Goal: Transaction & Acquisition: Book appointment/travel/reservation

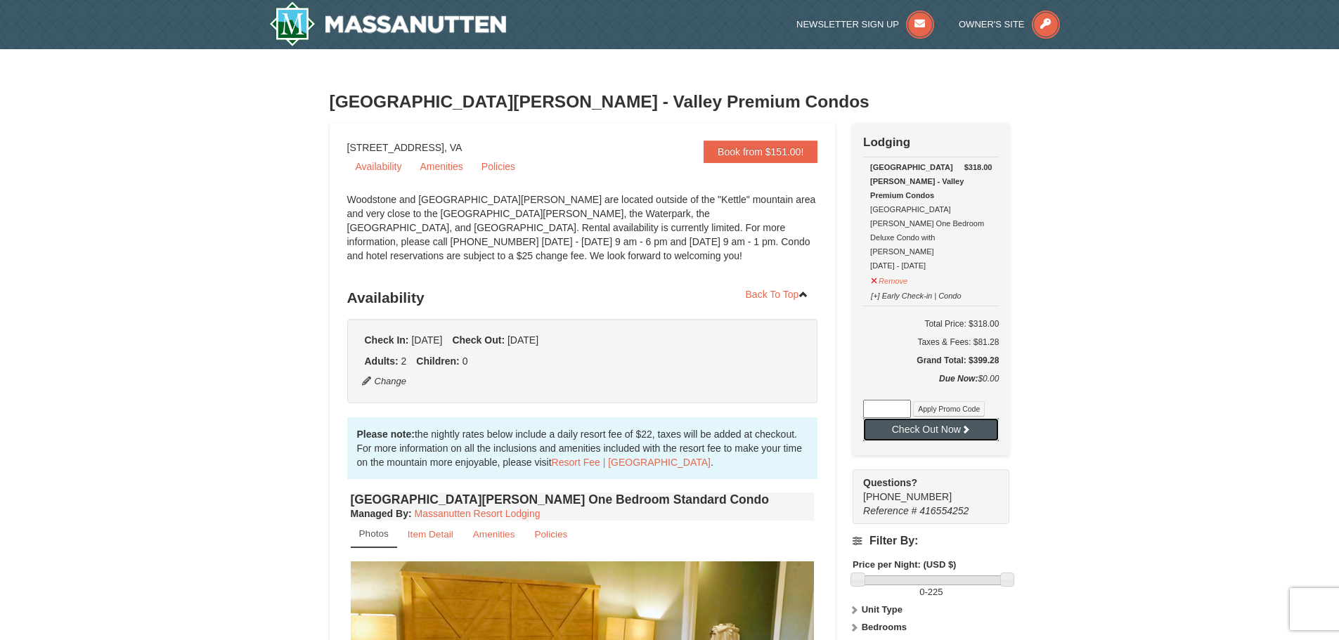
click at [940, 418] on button "Check Out Now" at bounding box center [931, 429] width 136 height 22
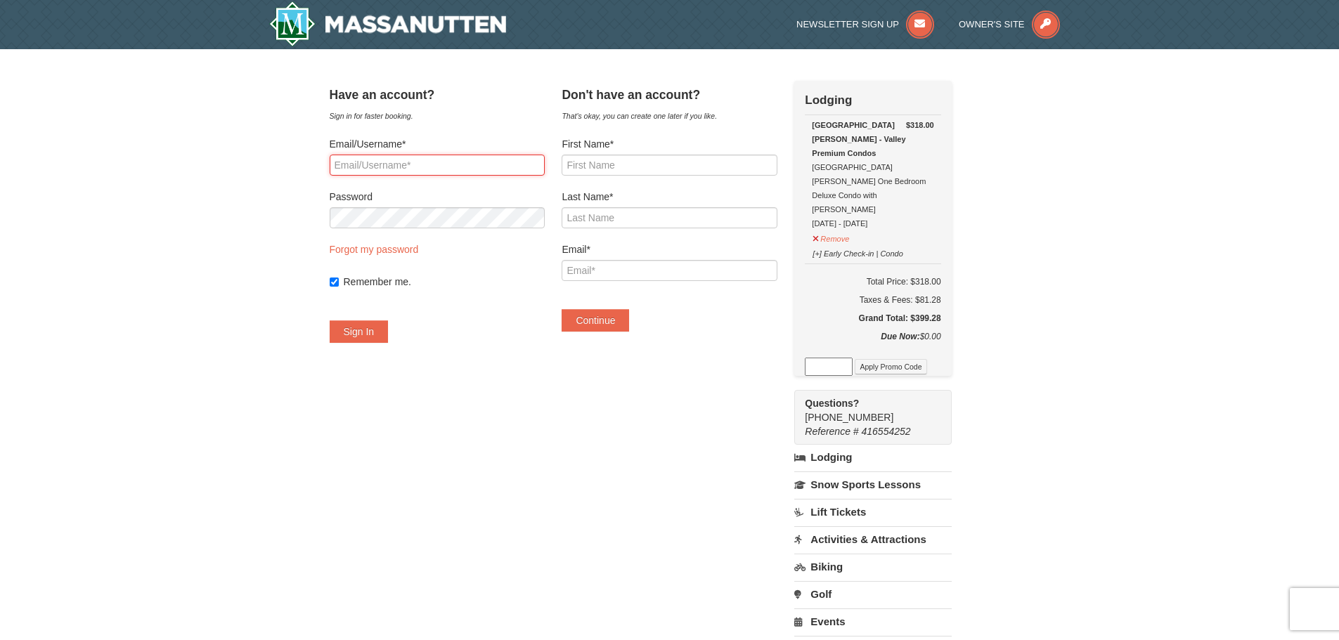
click at [422, 162] on input "Email/Username*" at bounding box center [437, 165] width 215 height 21
type input "thepeteys4@gmail.com"
click at [389, 246] on link "Forgot my password" at bounding box center [374, 249] width 89 height 11
type input "thepeteys4@gmail.com"
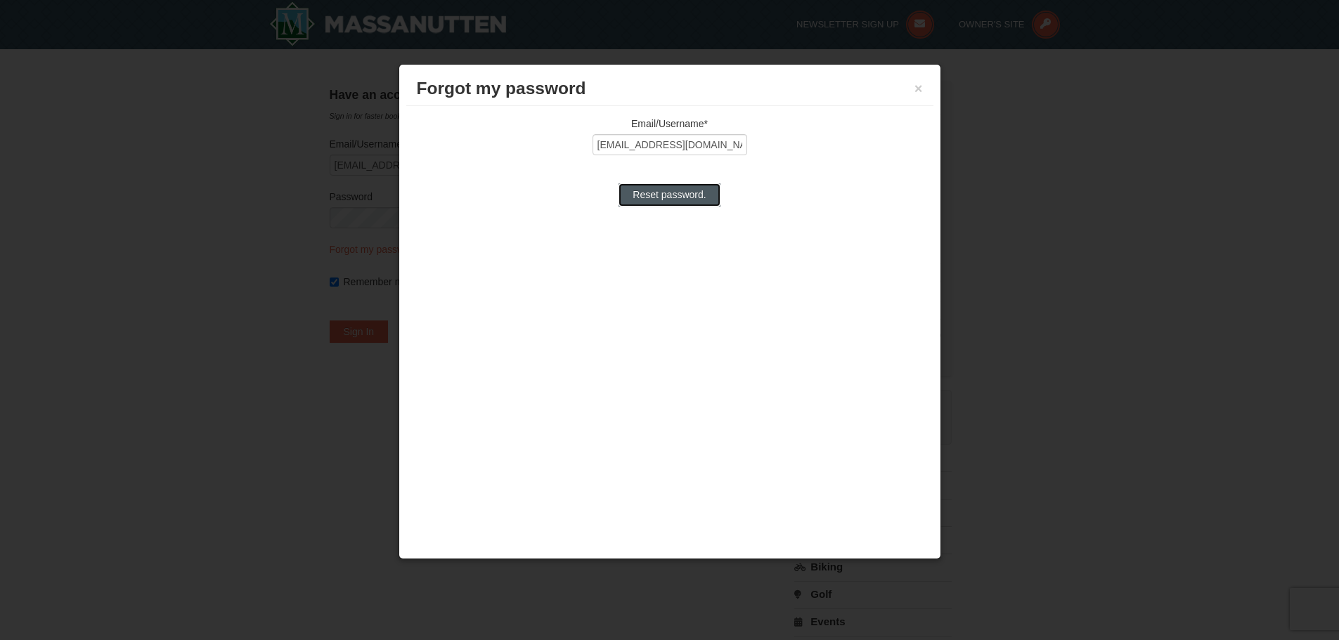
click at [689, 199] on input "Reset password." at bounding box center [668, 194] width 101 height 22
type input "Processing..."
type input "thepeteys4@gmail.com"
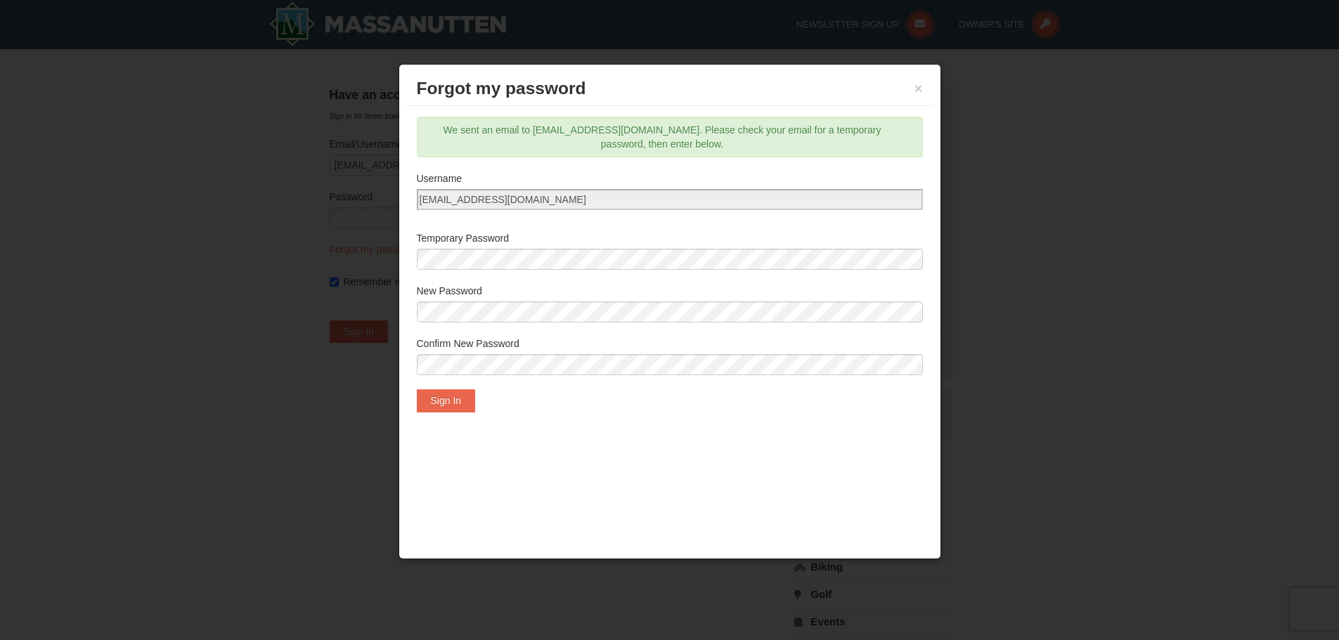
click at [490, 299] on div "New Password" at bounding box center [670, 307] width 506 height 46
click at [462, 395] on button "Sign In" at bounding box center [446, 400] width 59 height 22
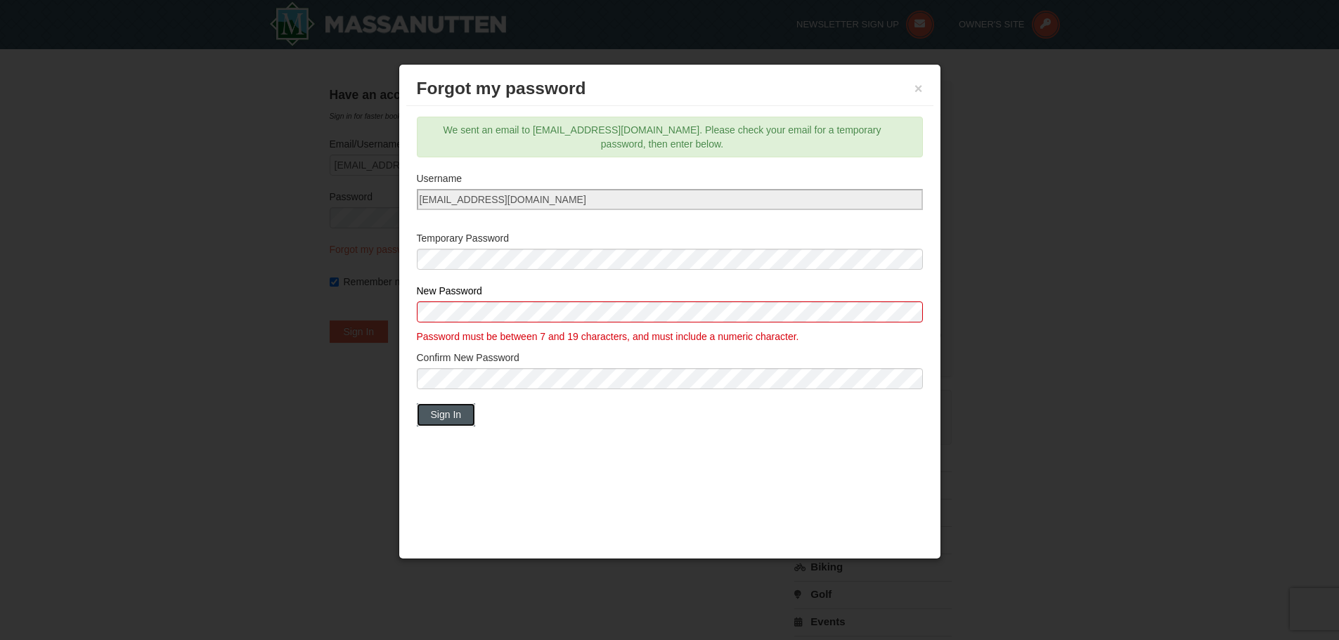
click at [448, 421] on button "Sign In" at bounding box center [446, 414] width 59 height 22
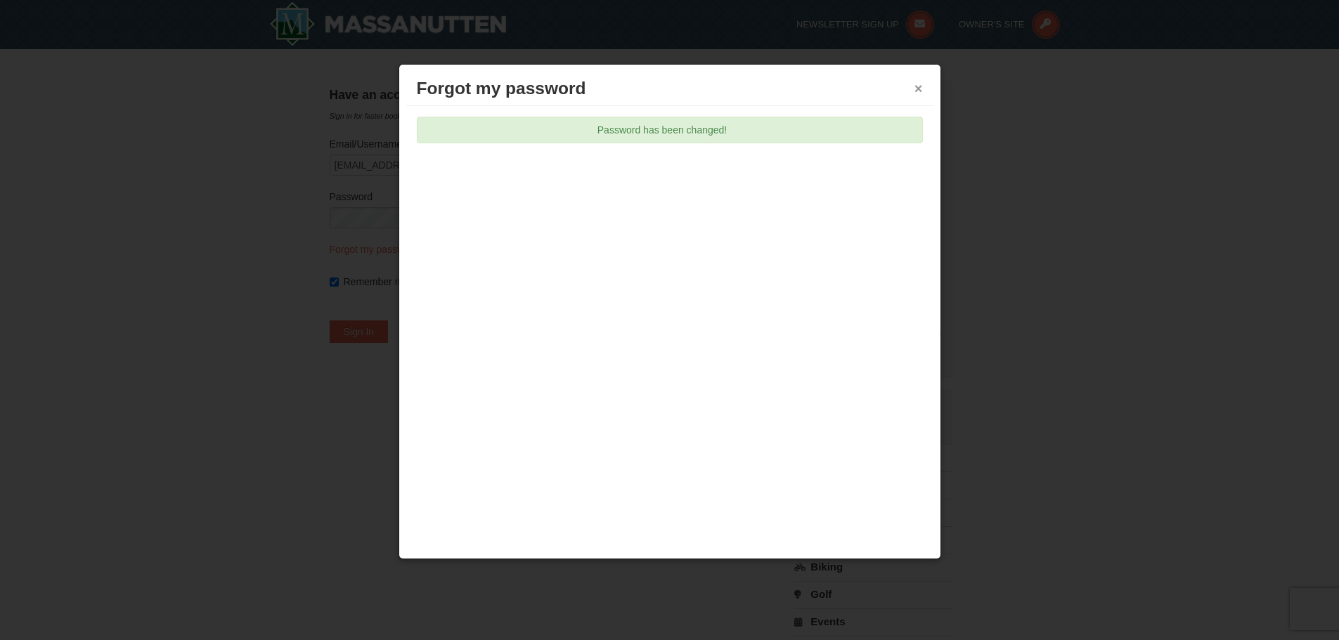
click at [919, 90] on button "×" at bounding box center [918, 89] width 8 height 14
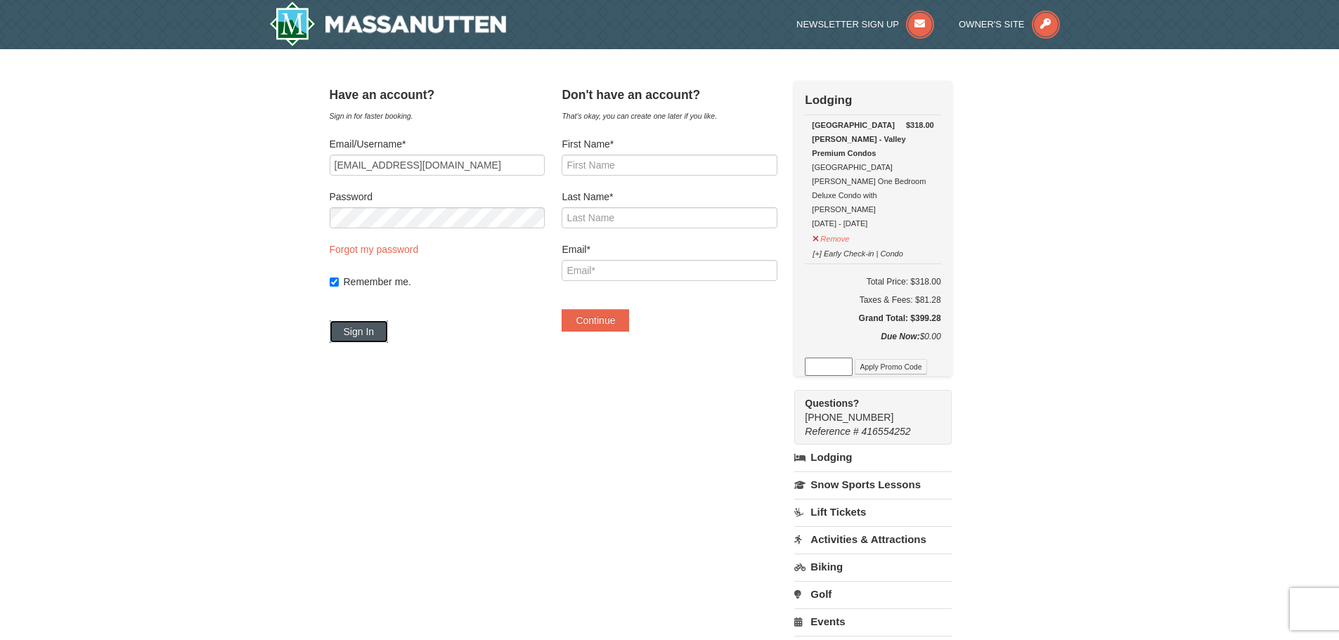
click at [377, 330] on button "Sign In" at bounding box center [359, 331] width 59 height 22
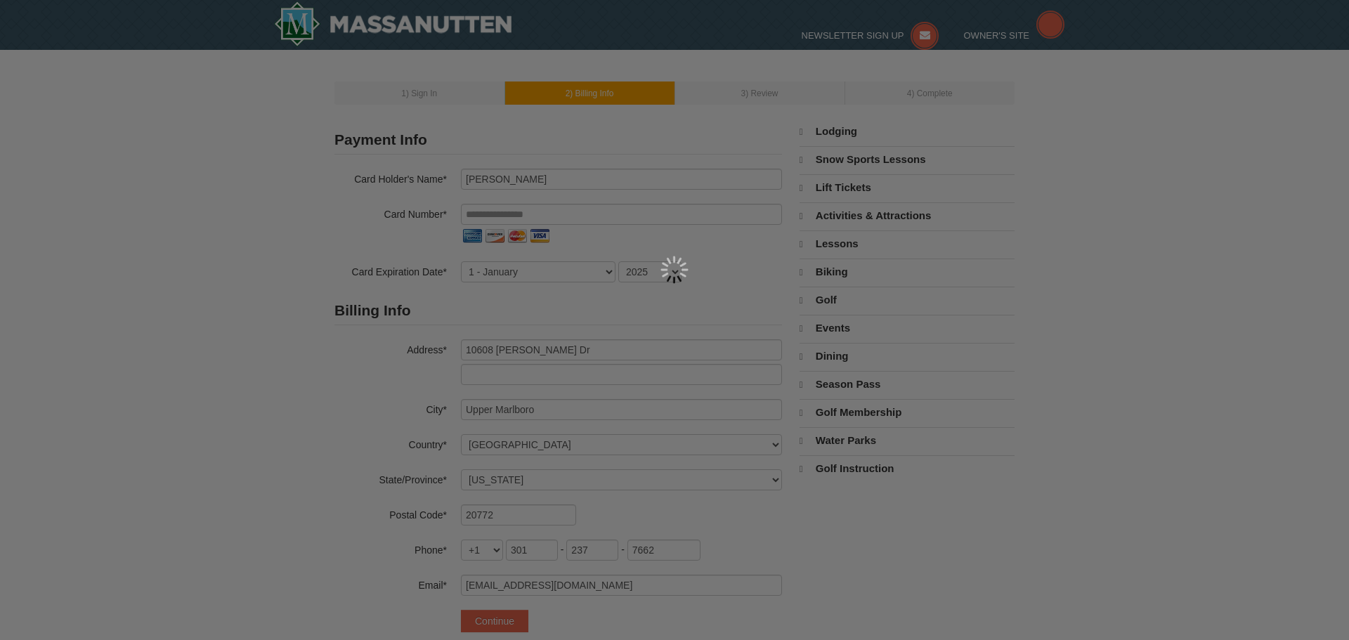
select select "MD"
select select "10"
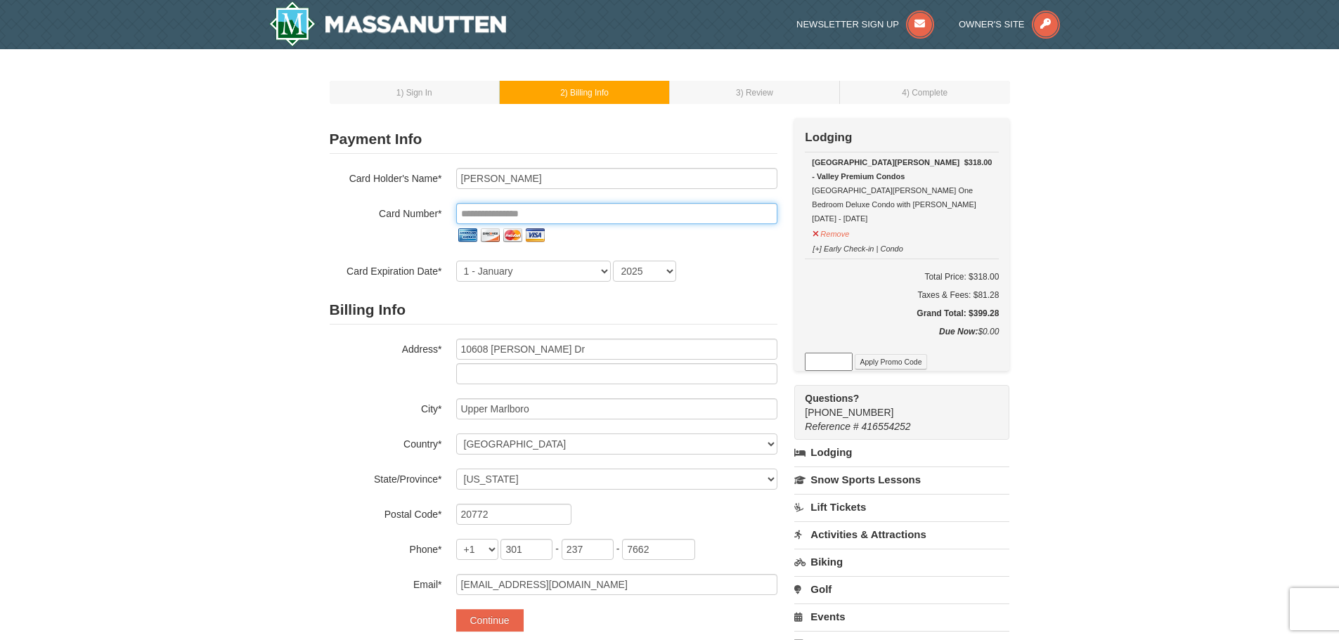
click at [597, 212] on input "tel" at bounding box center [616, 213] width 321 height 21
click at [583, 216] on input "tel" at bounding box center [616, 213] width 321 height 21
click at [646, 212] on input "tel" at bounding box center [616, 213] width 321 height 21
click at [636, 214] on input "tel" at bounding box center [616, 213] width 321 height 21
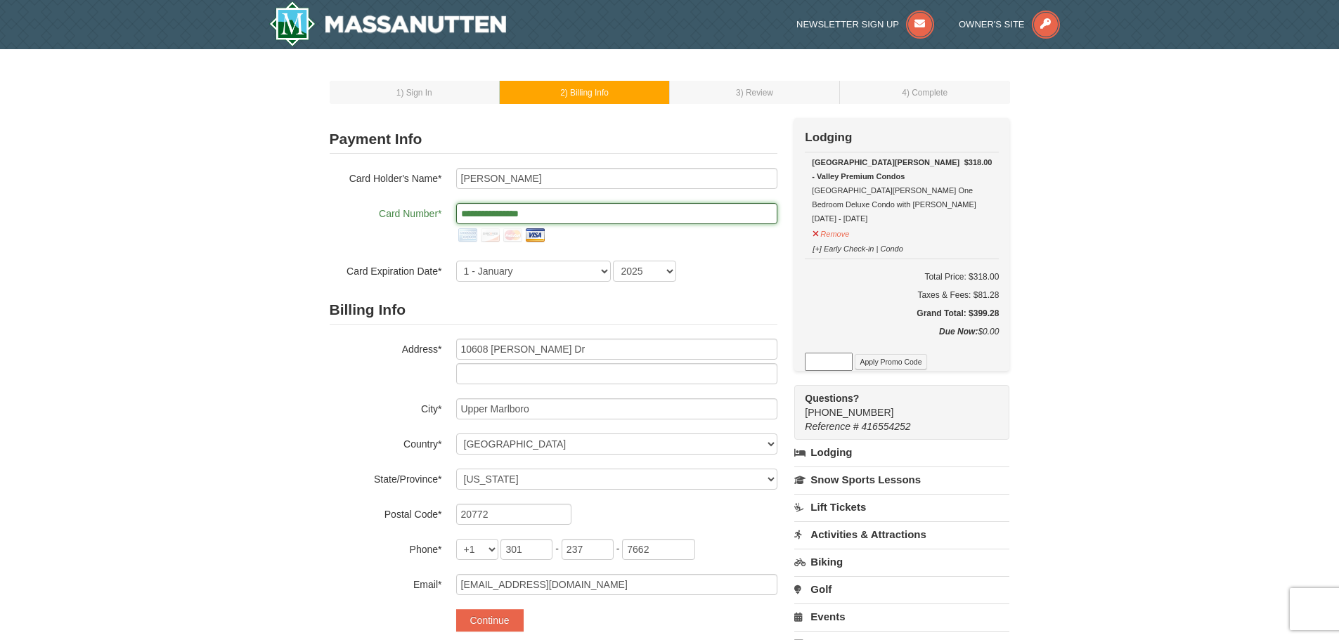
type input "**********"
click at [633, 273] on select "2025 2026 2027 2028 2029 2030 2031 2032 2033 2034" at bounding box center [644, 271] width 63 height 21
select select "2029"
click at [613, 261] on select "2025 2026 2027 2028 2029 2030 2031 2032 2033 2034" at bounding box center [644, 271] width 63 height 21
click at [726, 294] on form "**********" at bounding box center [554, 378] width 448 height 507
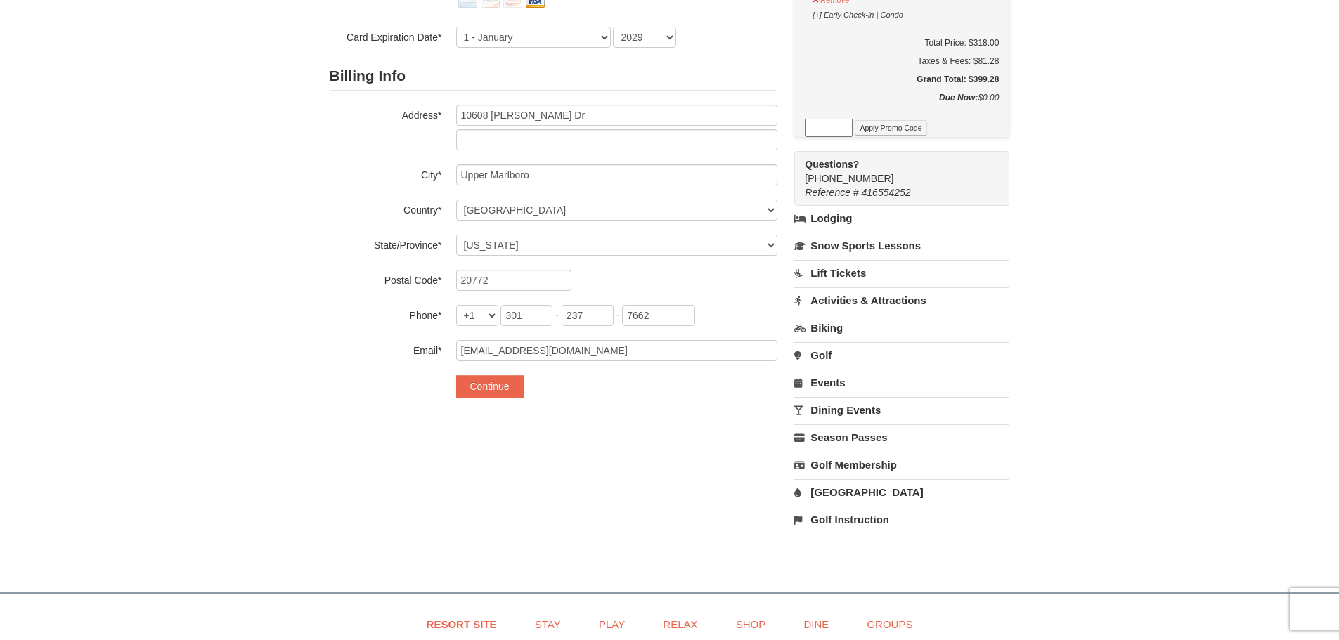
scroll to position [281, 0]
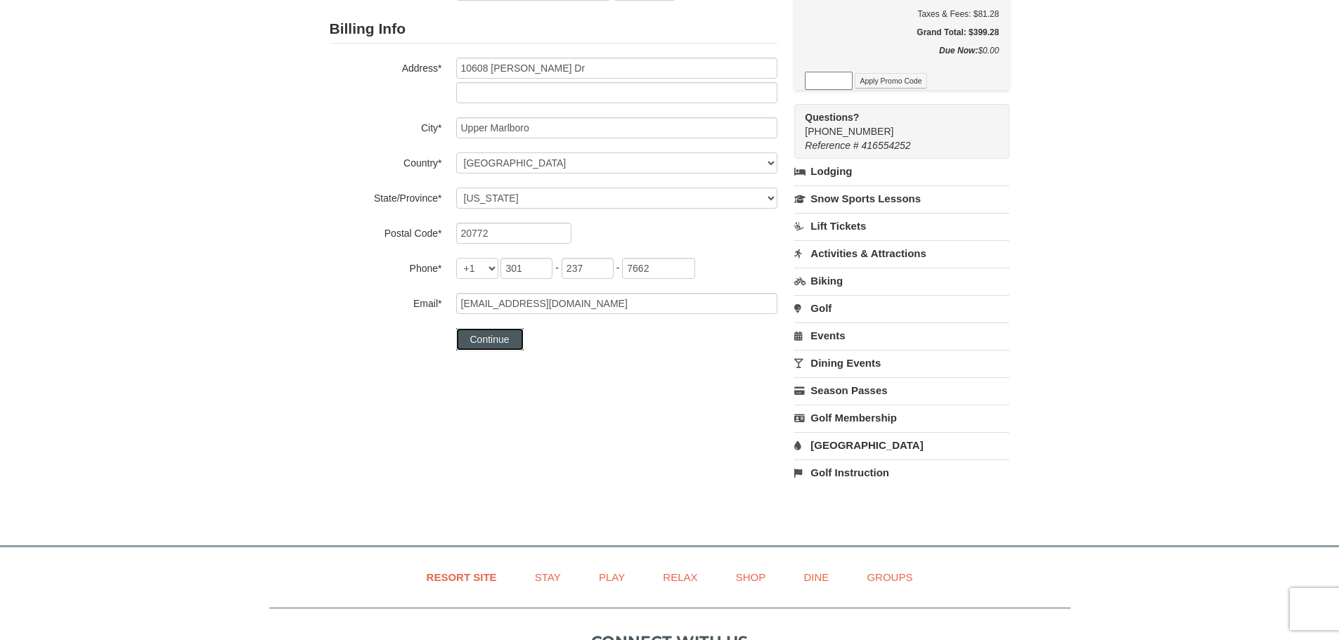
click at [479, 342] on button "Continue" at bounding box center [489, 339] width 67 height 22
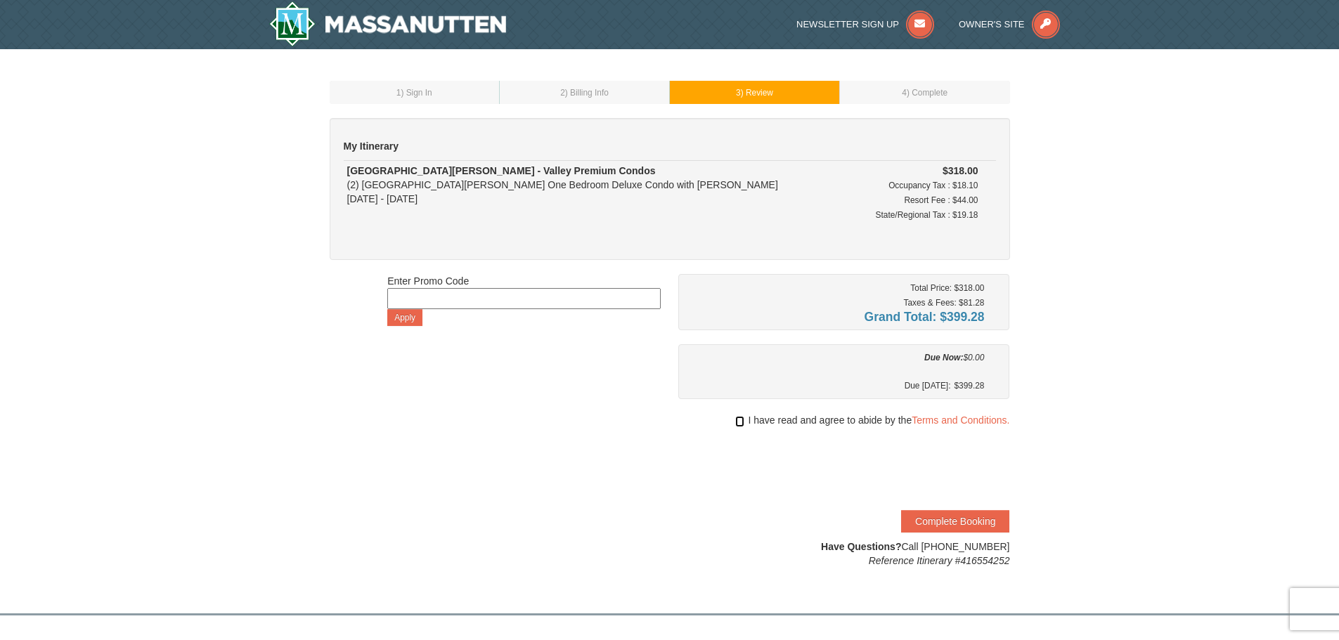
click at [740, 425] on input "checkbox" at bounding box center [739, 421] width 9 height 11
checkbox input "true"
click at [972, 517] on button "Complete Booking" at bounding box center [955, 521] width 108 height 22
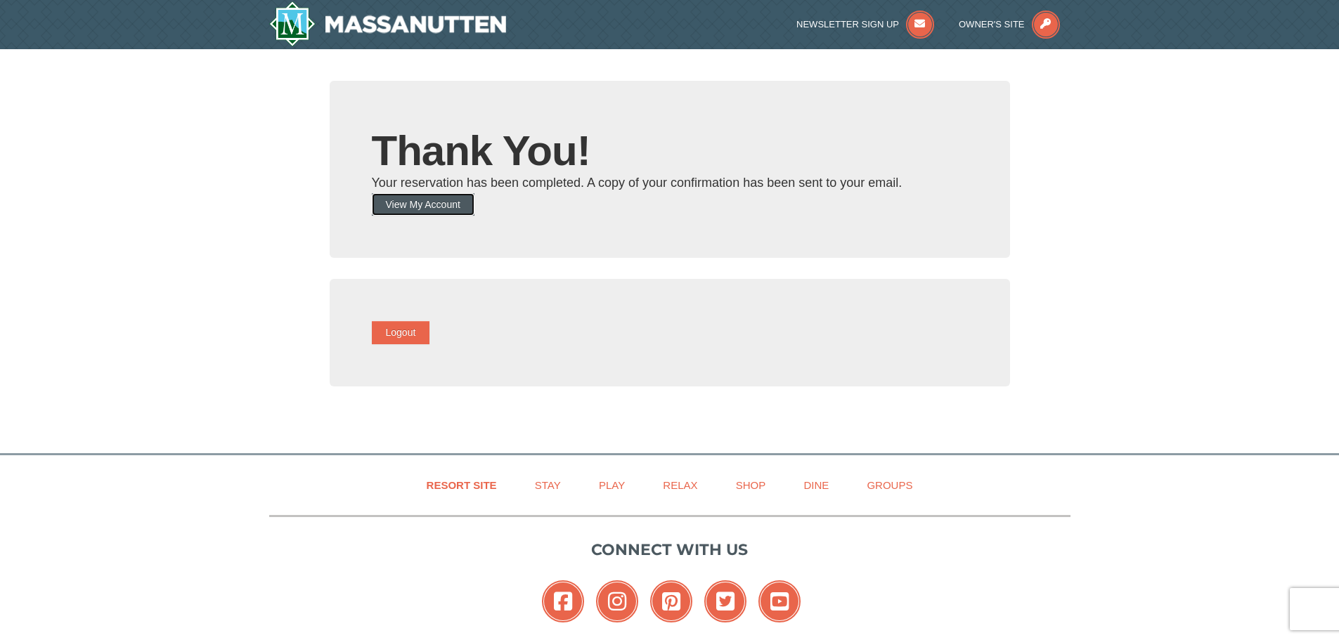
click at [452, 206] on button "View My Account" at bounding box center [423, 204] width 103 height 22
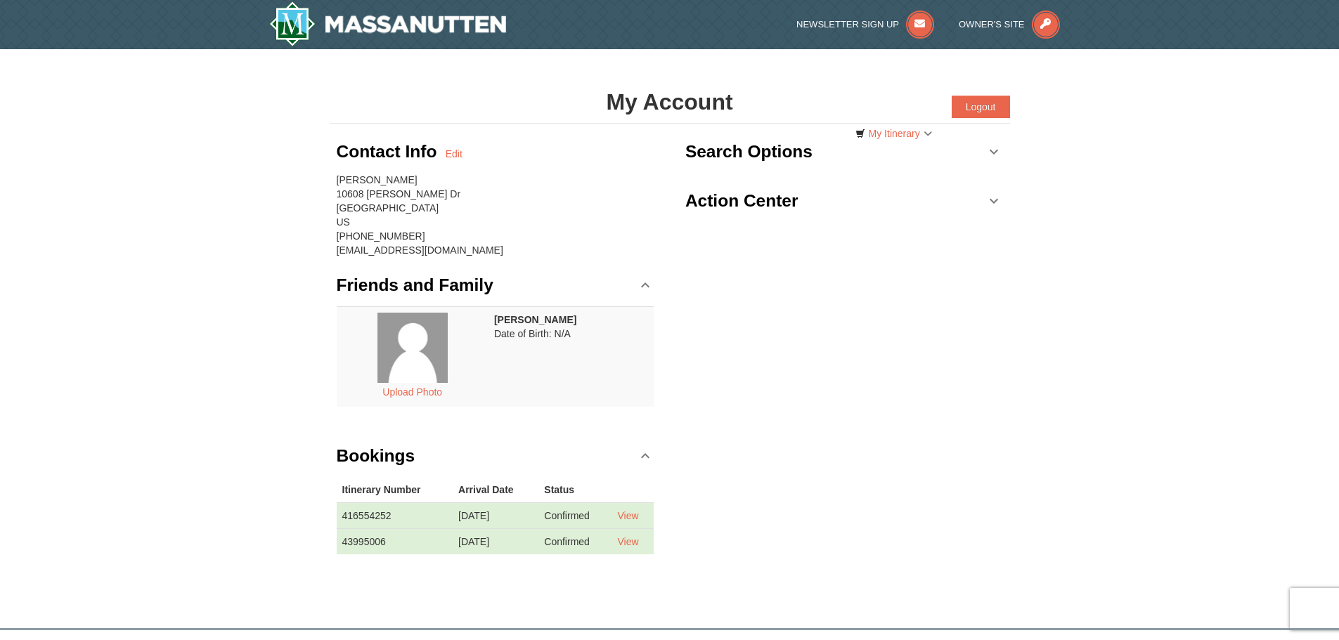
click at [999, 200] on link "Action Center" at bounding box center [844, 201] width 318 height 42
click at [992, 199] on link "Action Center" at bounding box center [844, 201] width 318 height 42
click at [999, 154] on link "Search Options" at bounding box center [844, 152] width 318 height 42
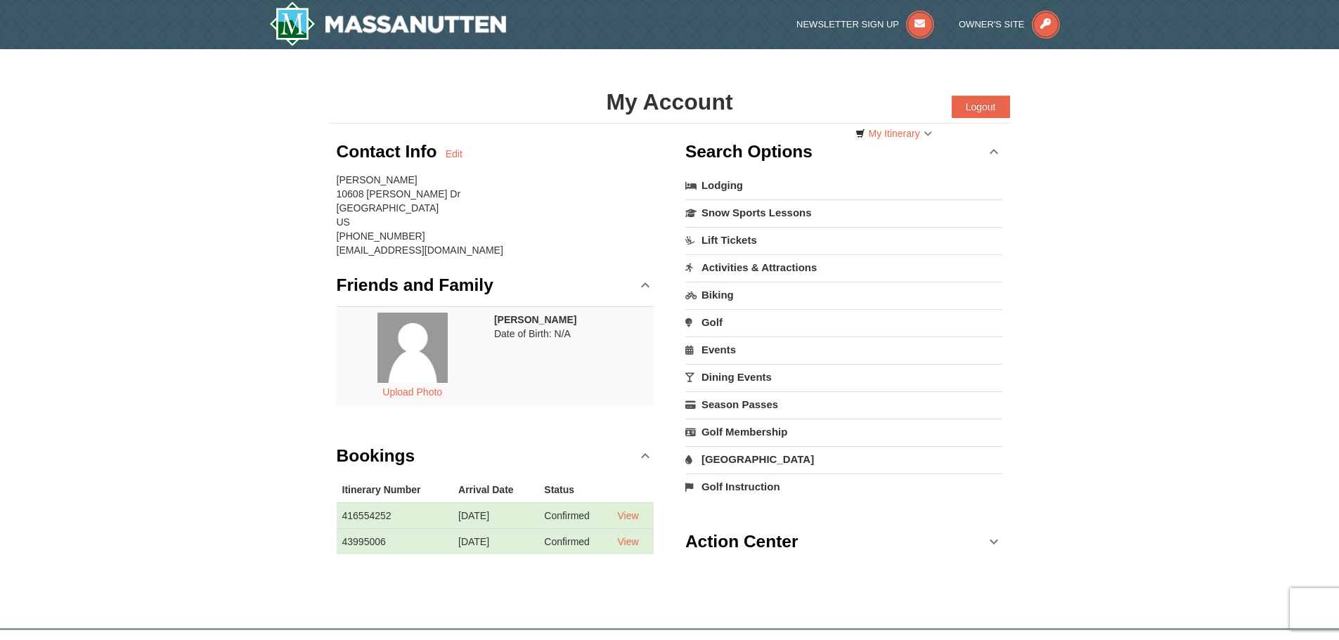
click at [997, 154] on link "Search Options" at bounding box center [844, 152] width 318 height 42
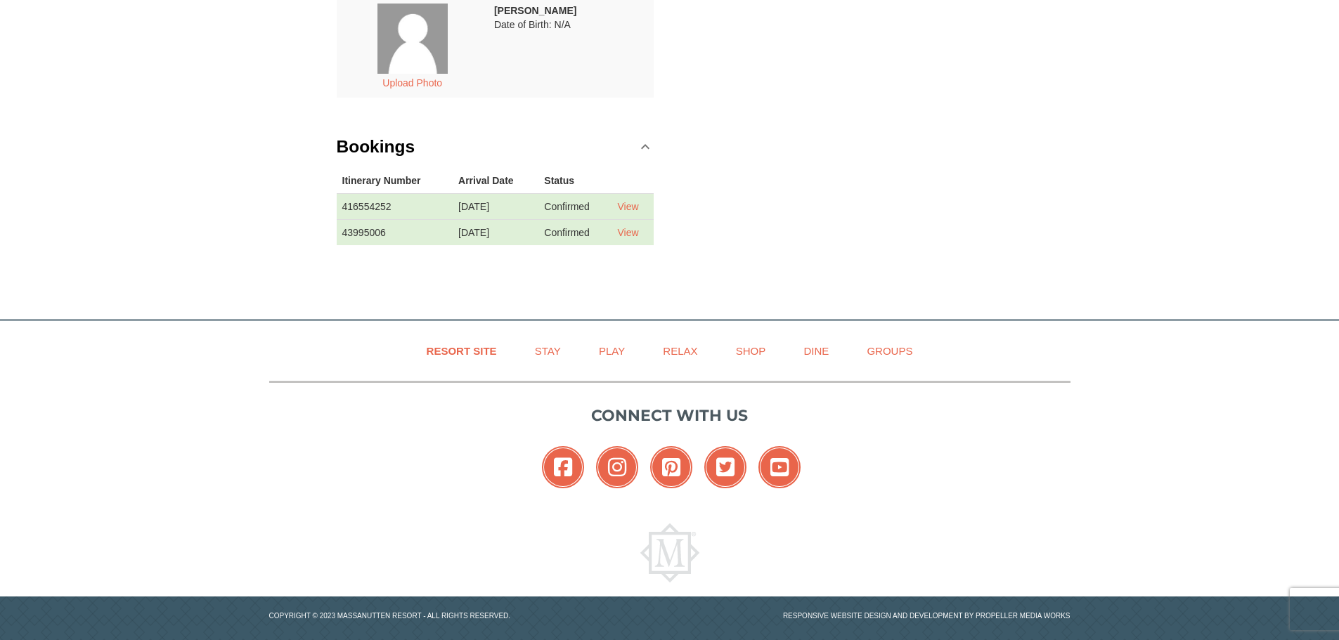
scroll to position [325, 0]
